Goal: Task Accomplishment & Management: Use online tool/utility

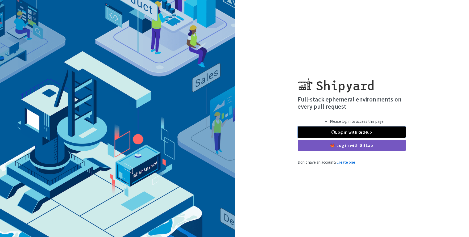
click at [356, 133] on link "Log in with GitHub" at bounding box center [351, 132] width 108 height 11
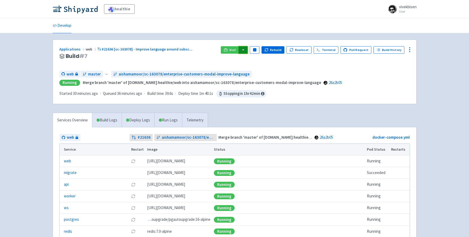
click at [247, 49] on button "button" at bounding box center [242, 49] width 9 height 7
click at [259, 61] on link "web (api)" at bounding box center [253, 61] width 30 height 8
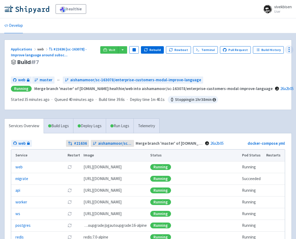
click at [286, 49] on icon at bounding box center [289, 50] width 6 height 6
click at [276, 91] on span "Env Vars" at bounding box center [268, 89] width 35 height 7
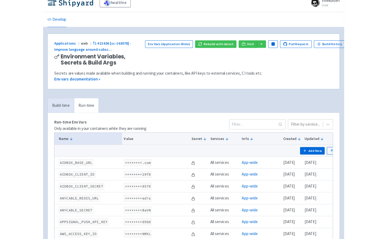
scroll to position [13, 0]
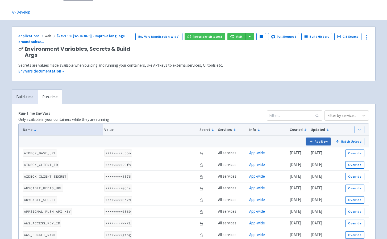
click at [296, 144] on button "Add New" at bounding box center [318, 141] width 24 height 7
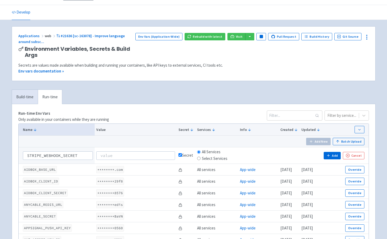
type input "STRIPE_WEBHOOK_SECRET"
click at [122, 154] on input at bounding box center [135, 156] width 79 height 9
paste input "whsec_XrGIuVJdYDU4nsJhdRjcm47PHf3kyvxx"
type input "whsec_XrGIuVJdYDU4nsJhdRjcm47PHf3kyvxx"
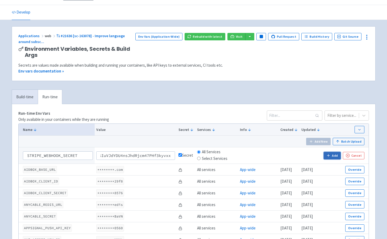
click at [296, 157] on button "Add" at bounding box center [332, 155] width 17 height 7
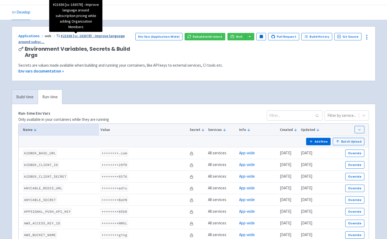
click at [94, 37] on span "#21636 [sc-163078] - Improve language around subsc ..." at bounding box center [71, 38] width 107 height 11
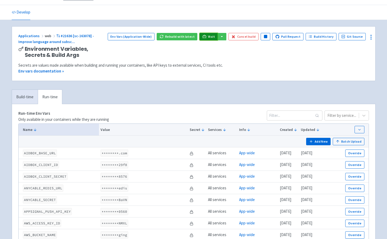
click at [209, 35] on span "Visit" at bounding box center [211, 37] width 7 height 4
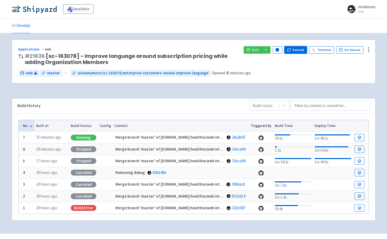
click at [305, 48] on button "Rebuild" at bounding box center [295, 49] width 23 height 7
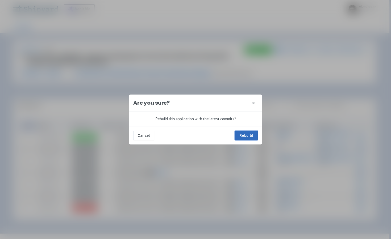
click at [245, 137] on button "Rebuild" at bounding box center [246, 136] width 23 height 10
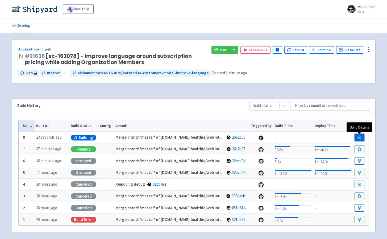
click at [362, 140] on link at bounding box center [359, 137] width 10 height 7
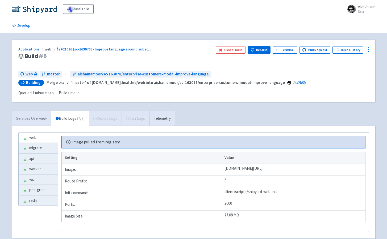
click at [28, 111] on link "Services Overview" at bounding box center [31, 118] width 39 height 15
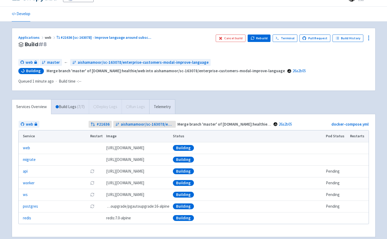
scroll to position [29, 0]
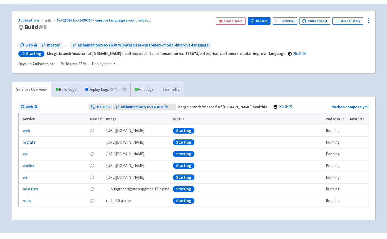
click at [271, 66] on div "web master ← aishamamoor/sc-163078/enterprise-customers-modal-improve-language …" at bounding box center [193, 55] width 350 height 26
